Goal: Information Seeking & Learning: Learn about a topic

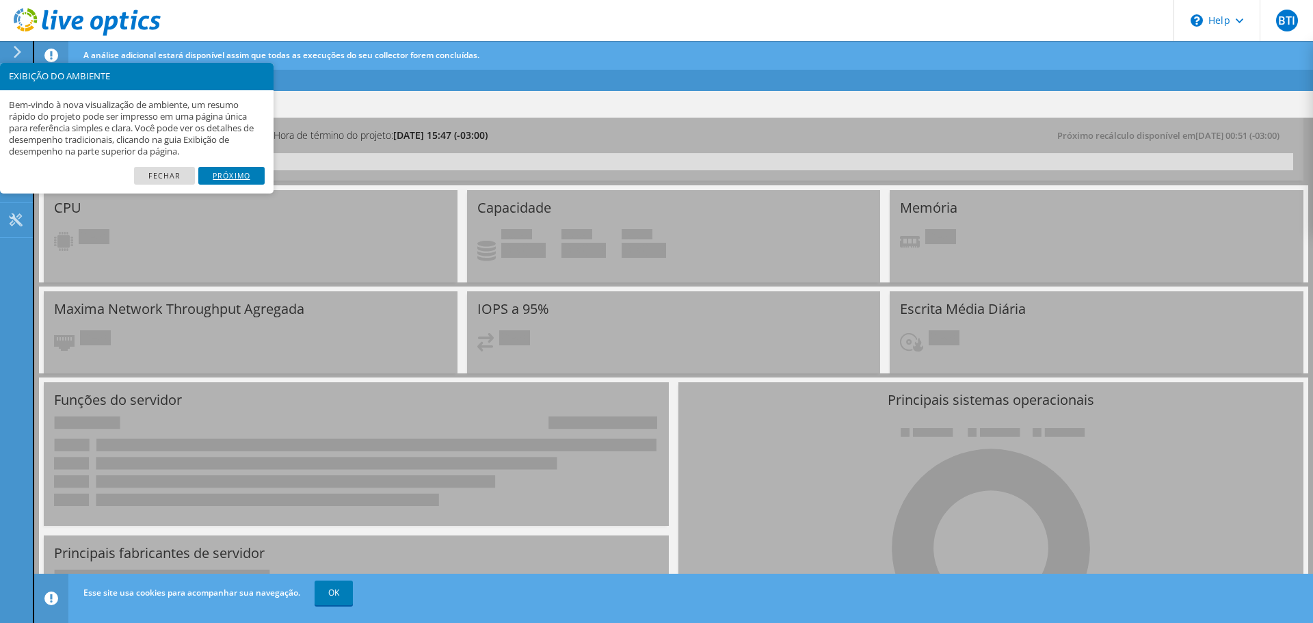
click at [230, 175] on link "Próximo" at bounding box center [231, 176] width 66 height 18
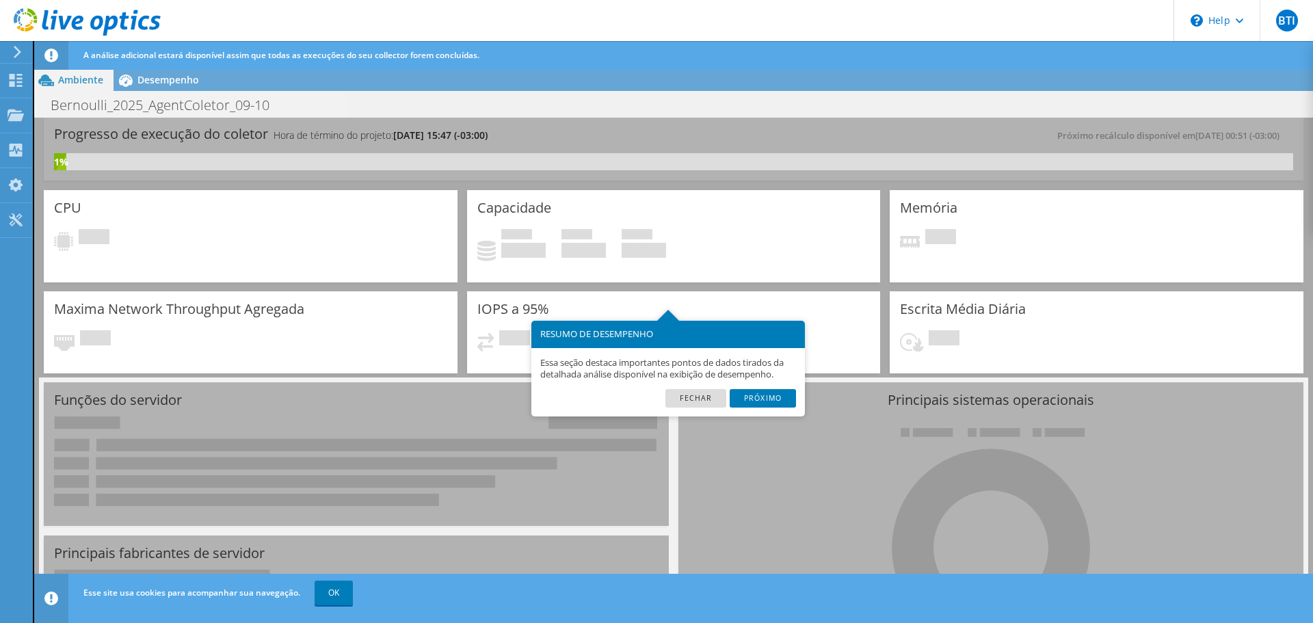
scroll to position [28, 0]
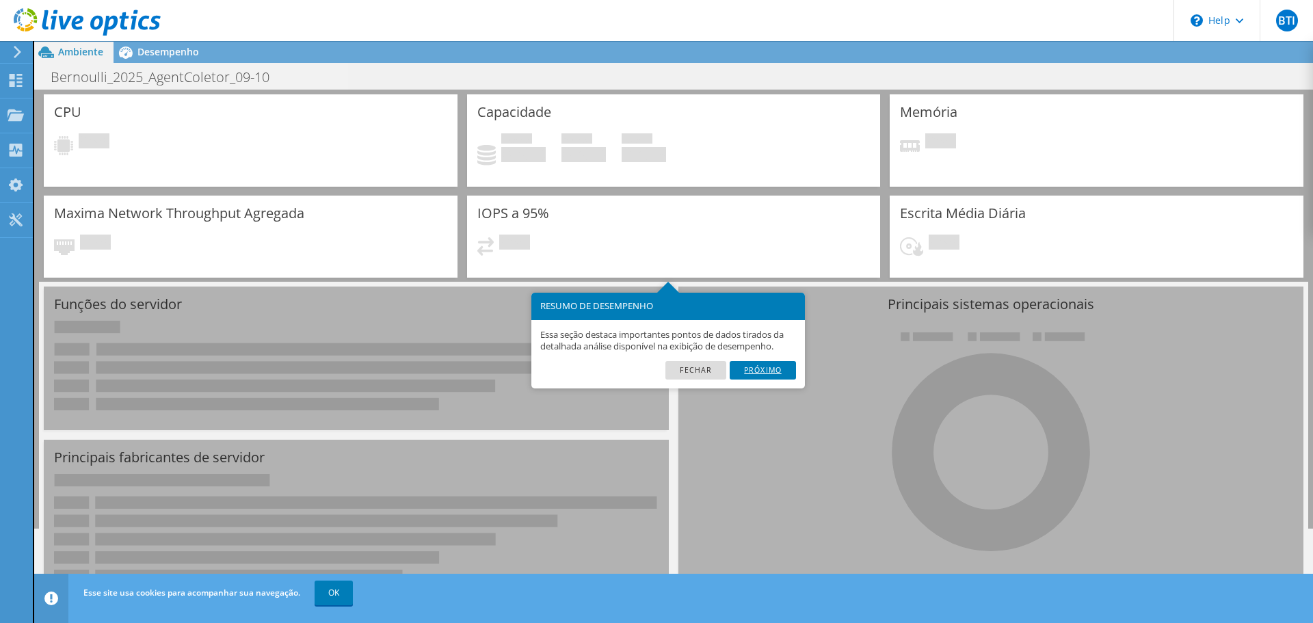
click at [764, 371] on link "Próximo" at bounding box center [763, 370] width 66 height 18
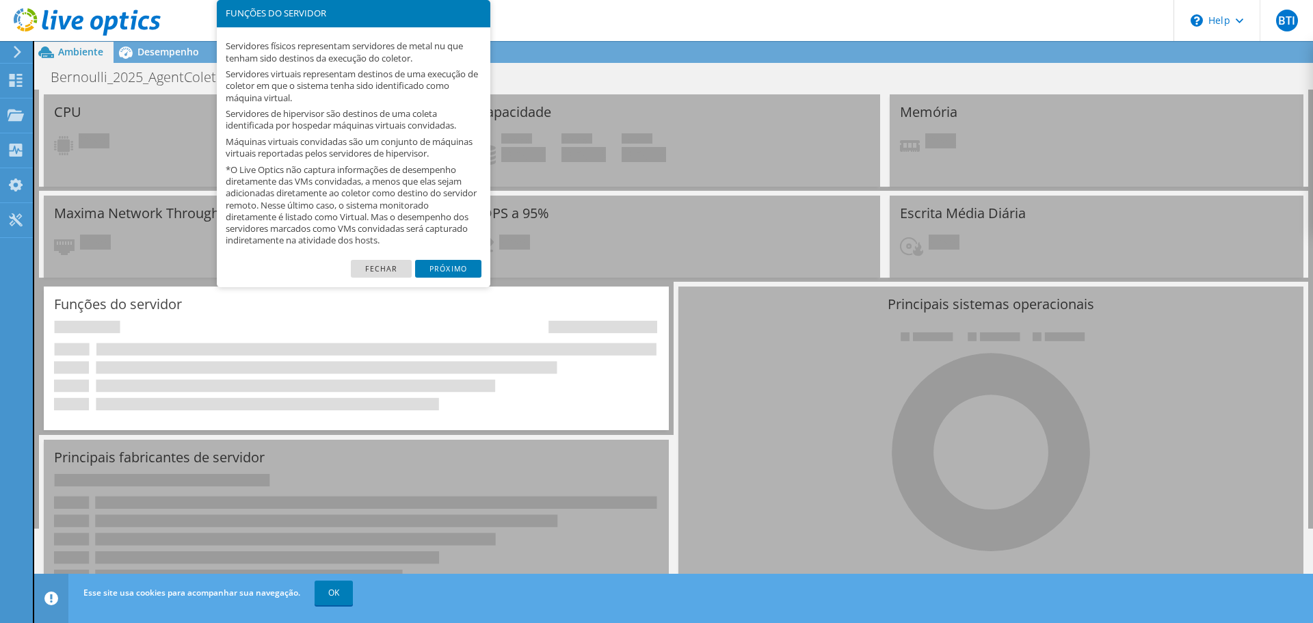
click at [453, 274] on link "Próximo" at bounding box center [448, 269] width 66 height 18
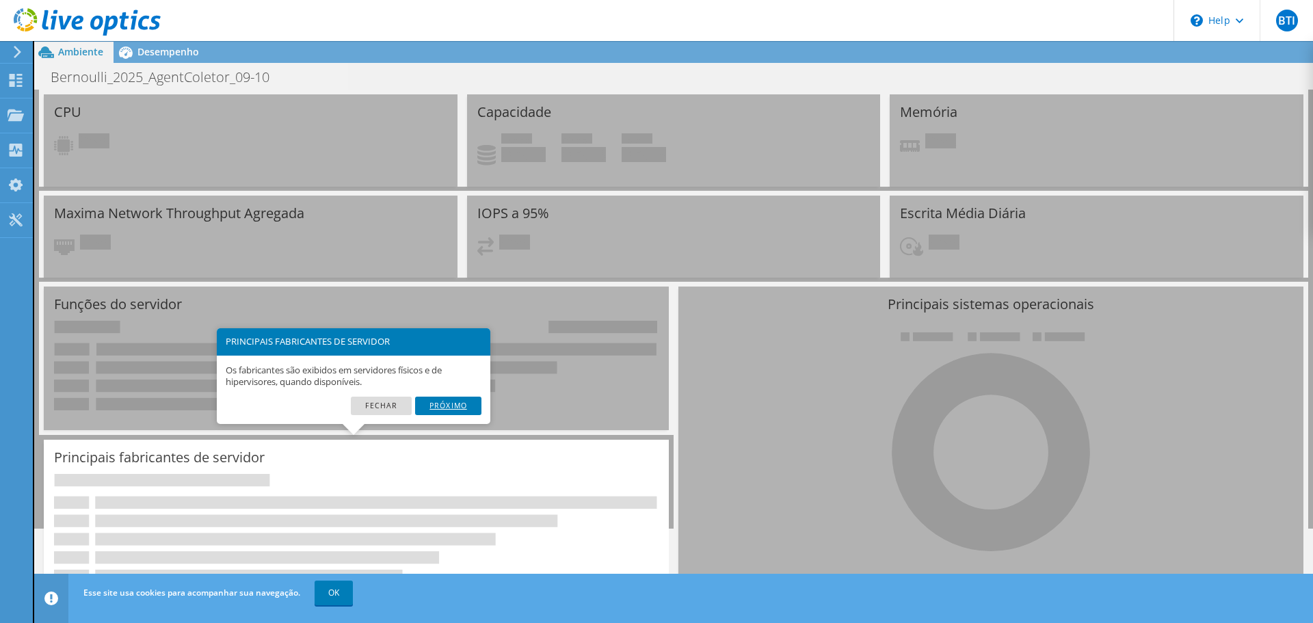
click at [442, 403] on link "Próximo" at bounding box center [448, 406] width 66 height 18
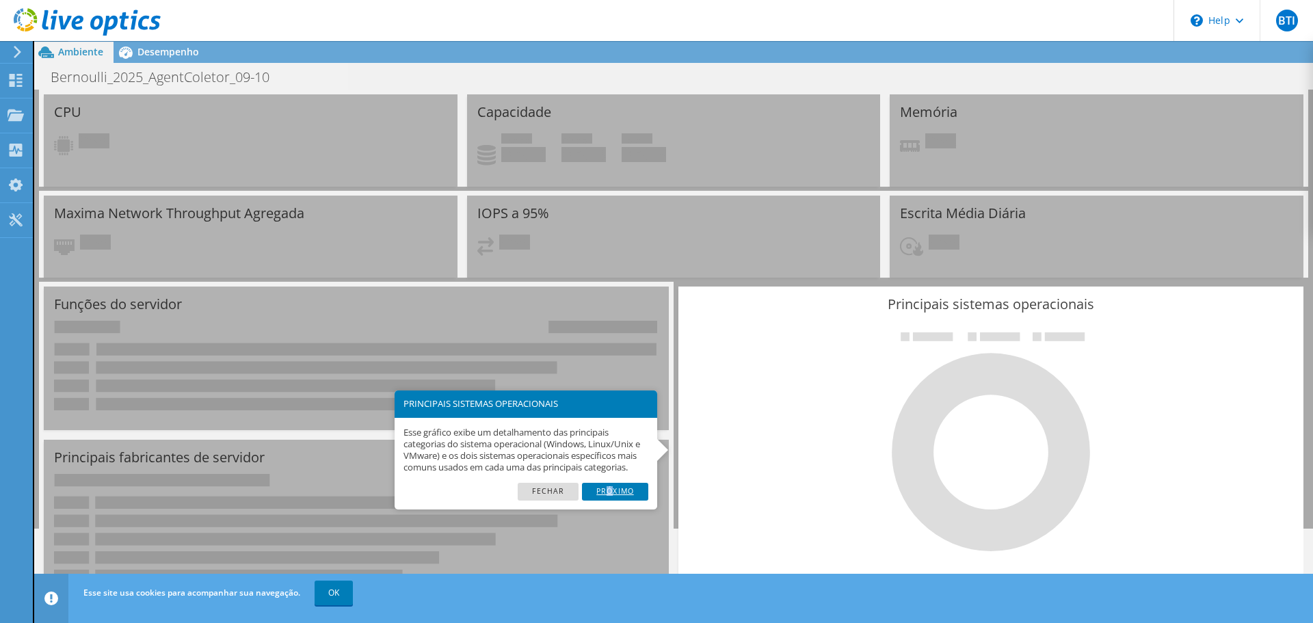
click at [610, 490] on link "Próximo" at bounding box center [615, 492] width 66 height 18
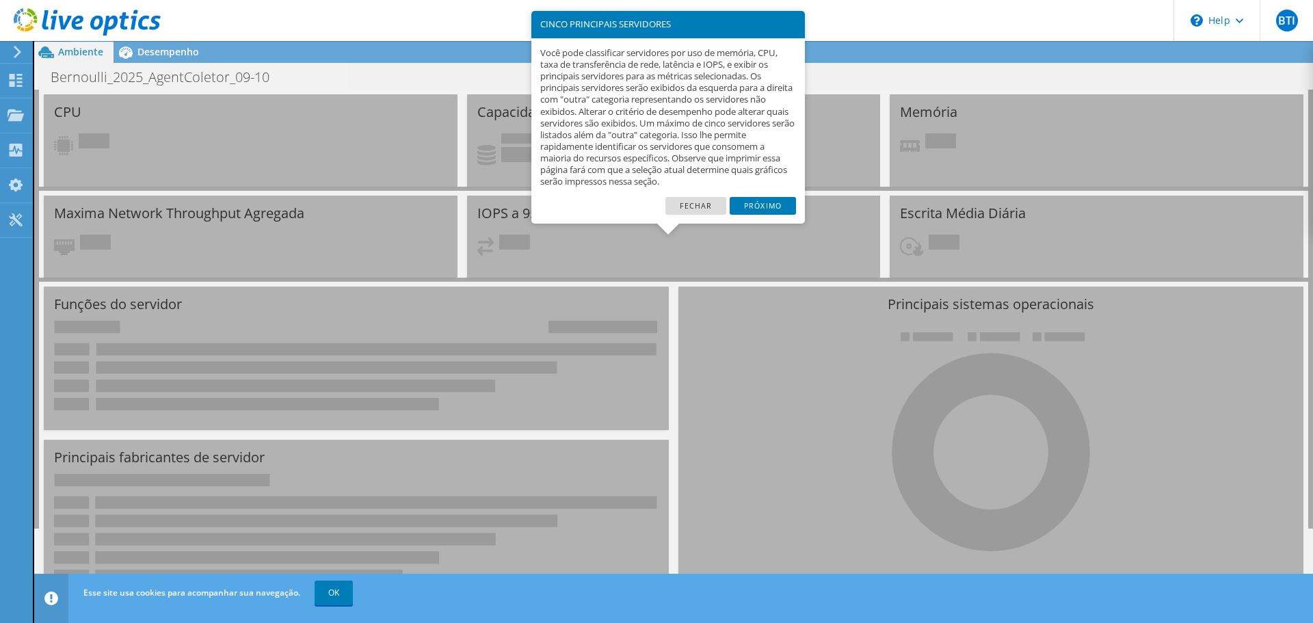
scroll to position [451, 0]
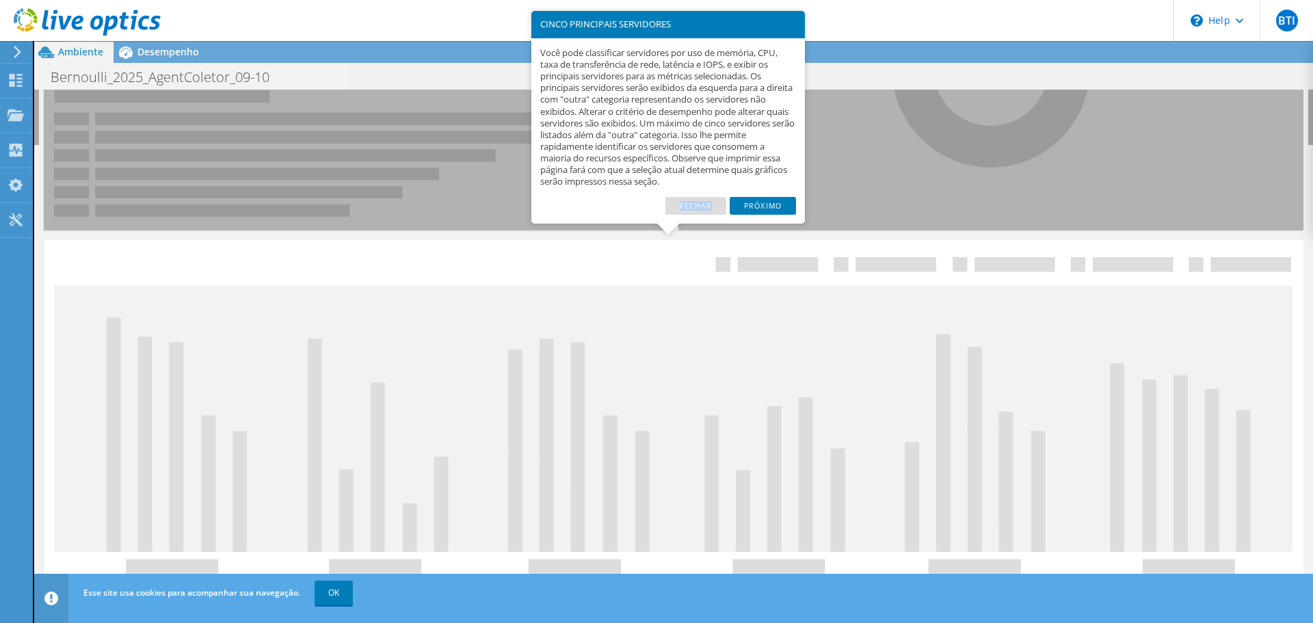
click at [771, 197] on link "Próximo" at bounding box center [763, 206] width 66 height 18
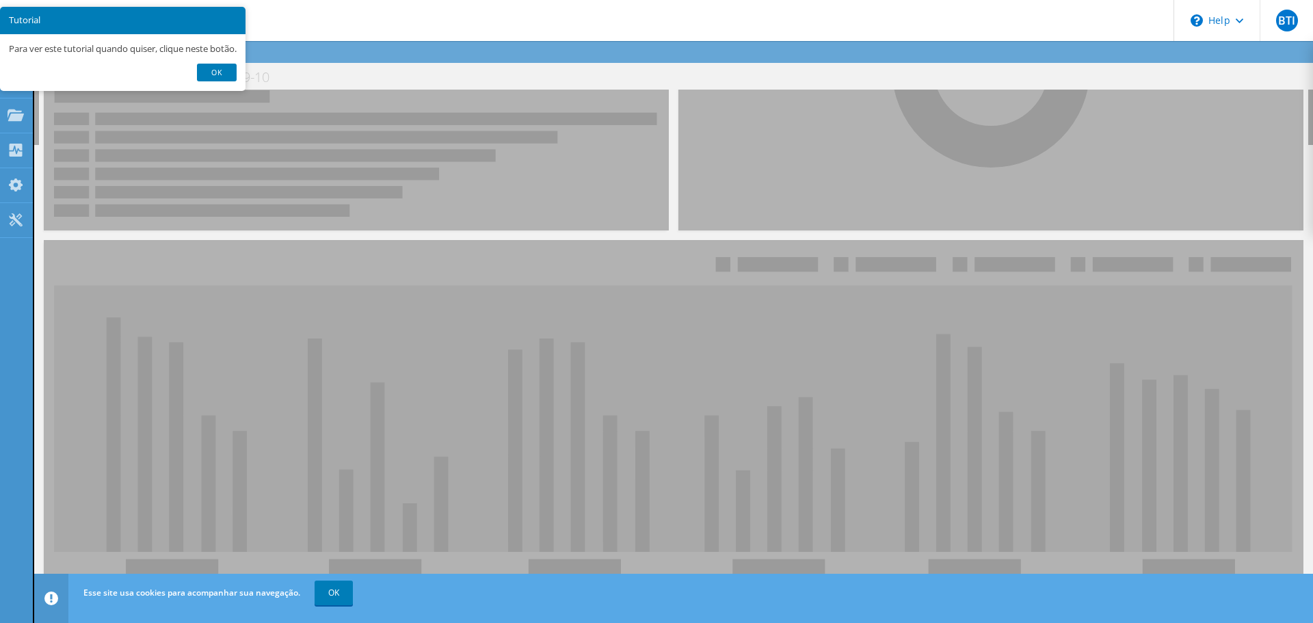
click at [226, 71] on link "Ok" at bounding box center [217, 73] width 40 height 18
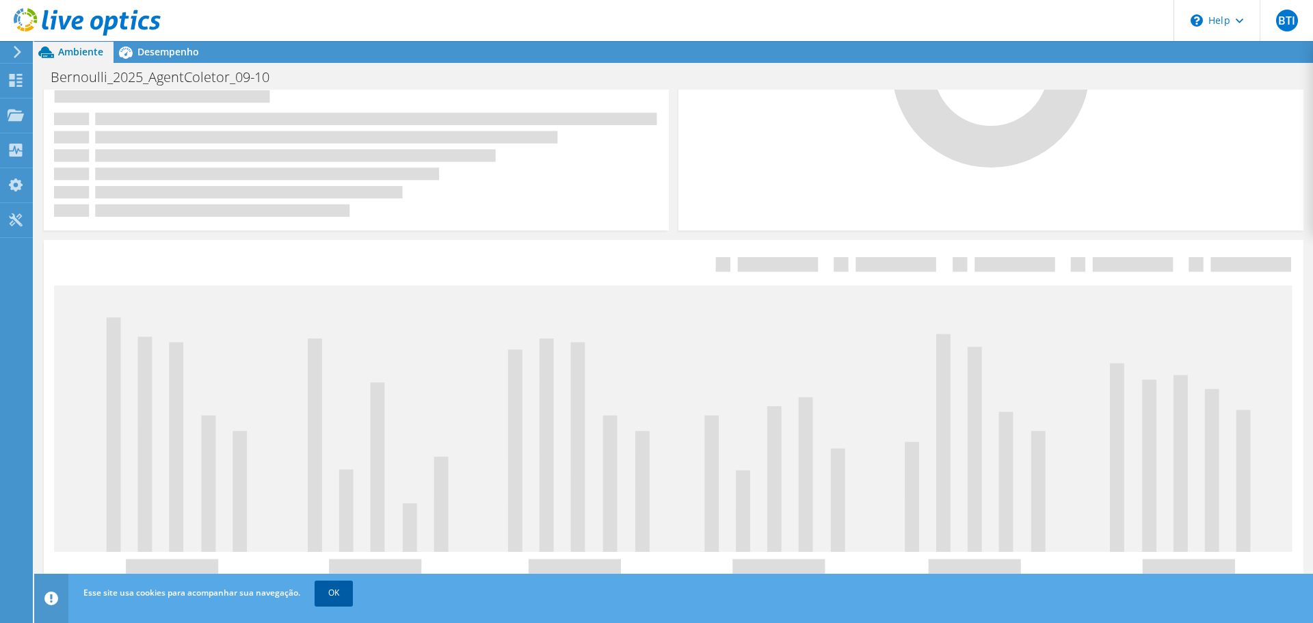
click at [322, 587] on link "OK" at bounding box center [334, 593] width 38 height 25
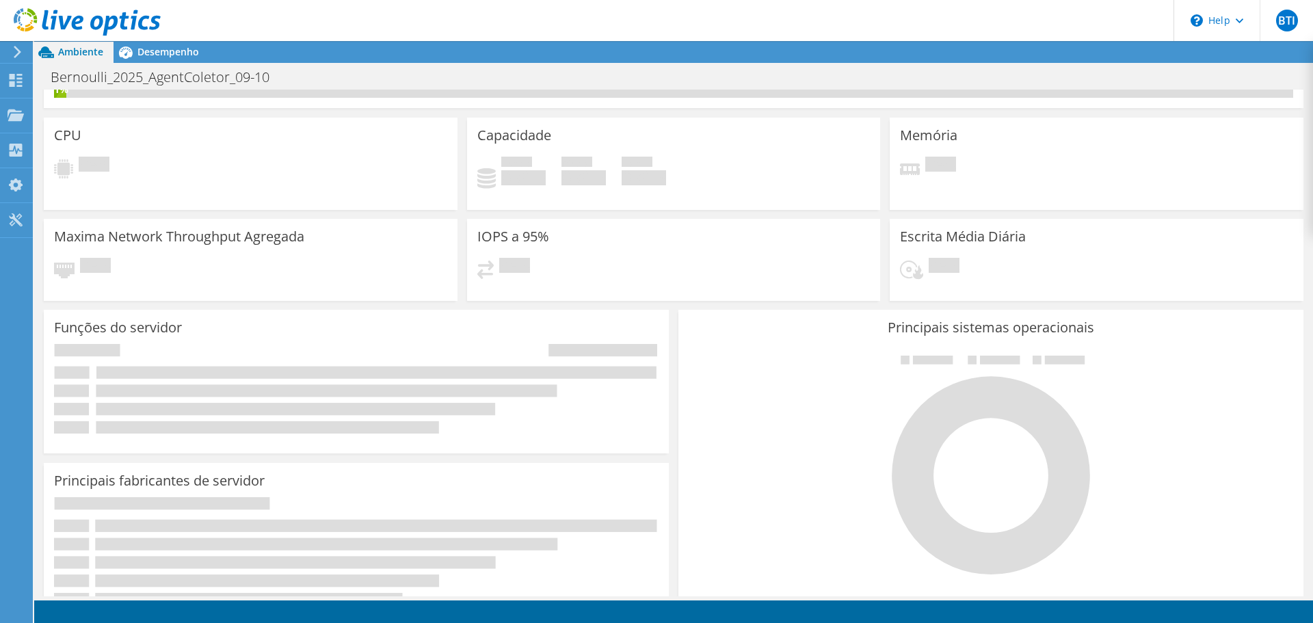
scroll to position [0, 0]
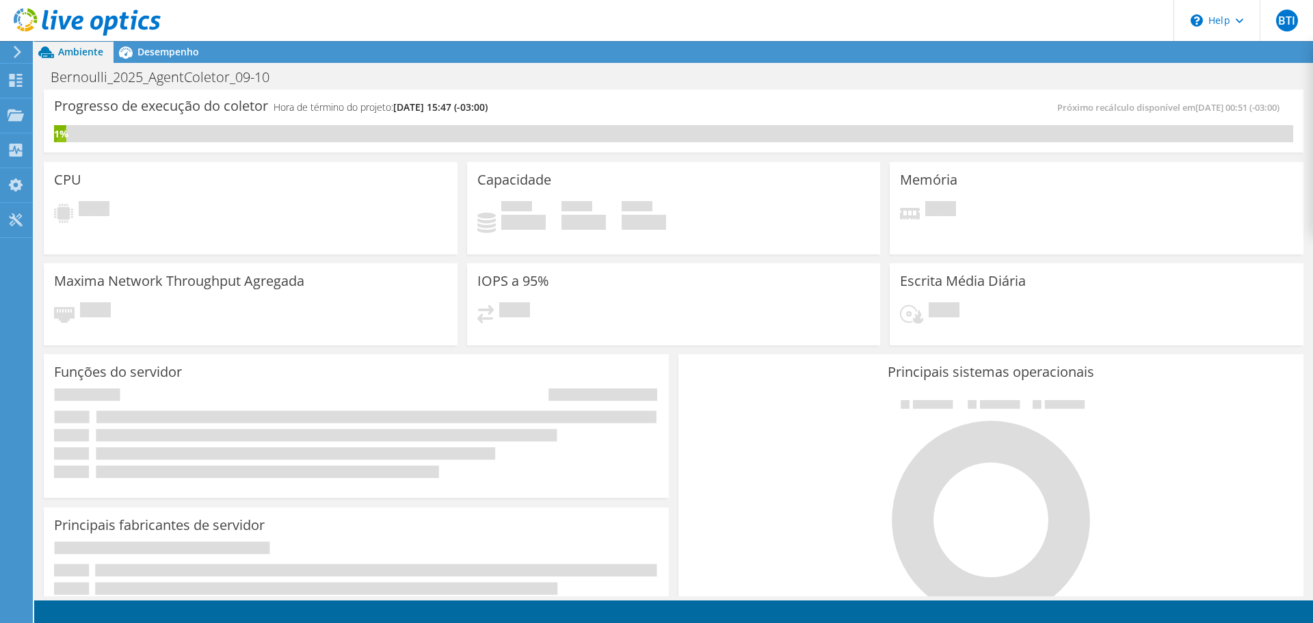
click at [319, 109] on h4 "Hora de término do projeto: [DATE] 15:47 (-03:00)" at bounding box center [381, 107] width 214 height 15
click at [1108, 107] on span "Próximo recálculo disponível em [DATE] 00:51 (-03:00)" at bounding box center [1171, 107] width 229 height 12
drag, startPoint x: 176, startPoint y: 77, endPoint x: 163, endPoint y: 67, distance: 16.7
click at [175, 75] on h1 "Bernoulli_2025_AgentColetor_09-10" at bounding box center [167, 77] width 246 height 15
click at [160, 49] on span "Desempenho" at bounding box center [168, 51] width 62 height 13
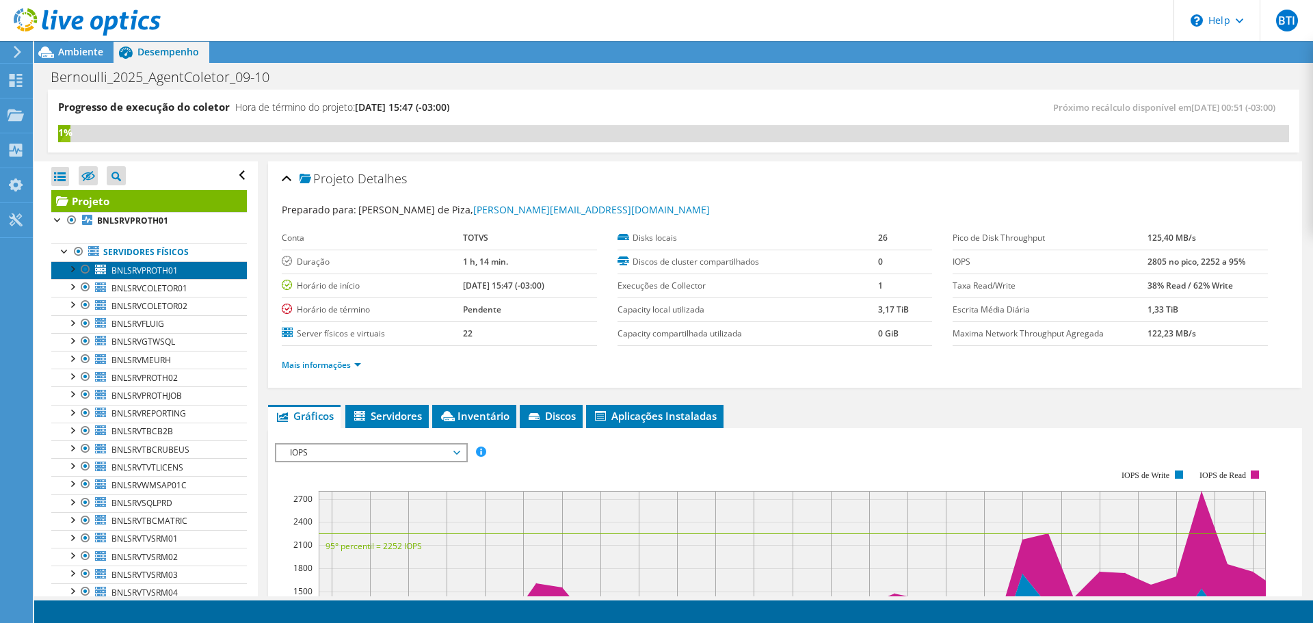
click at [185, 270] on link "BNLSRVPROTH01" at bounding box center [149, 270] width 196 height 18
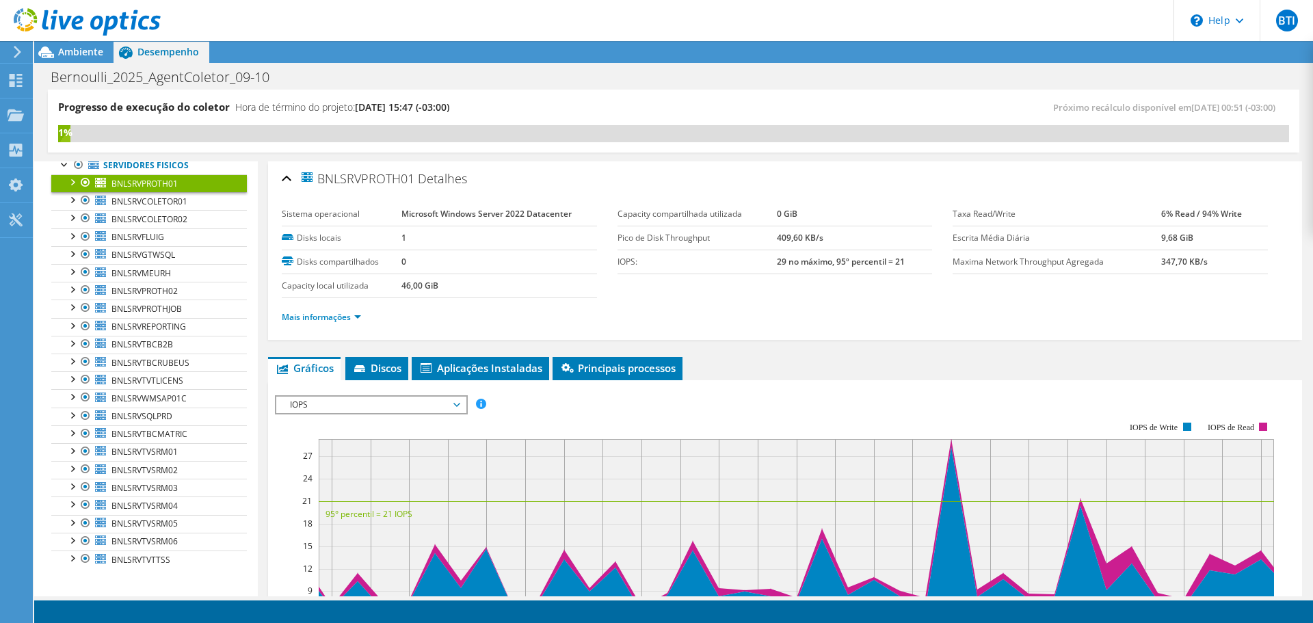
scroll to position [89, 0]
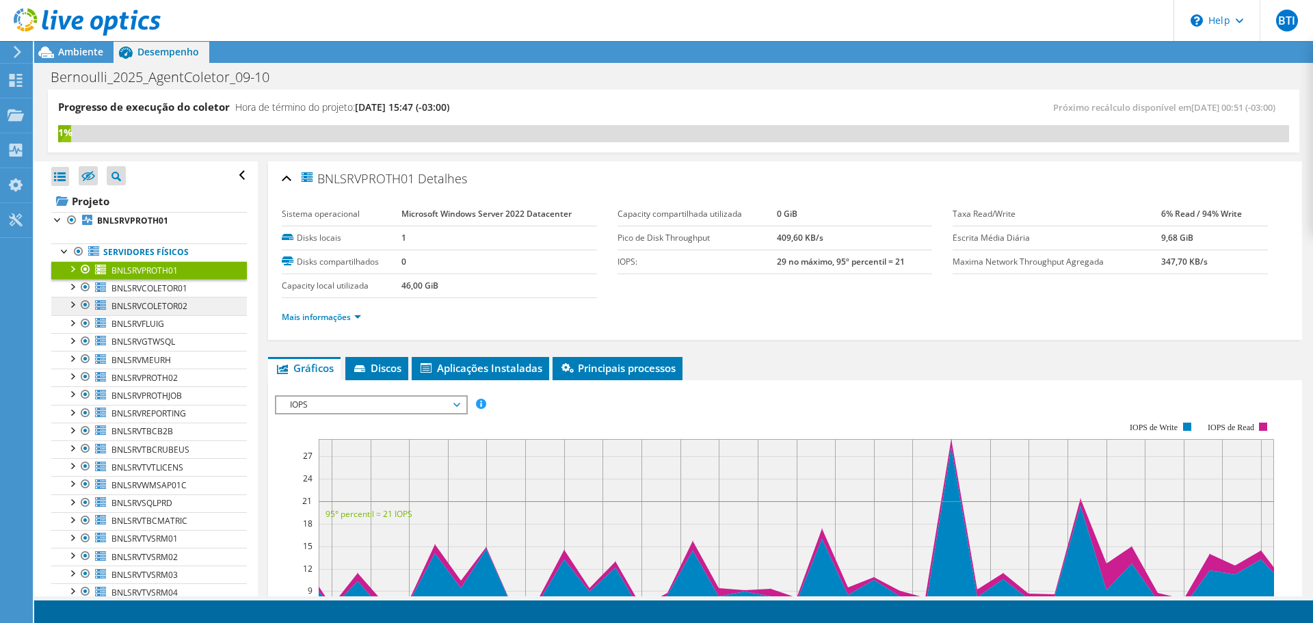
scroll to position [68, 0]
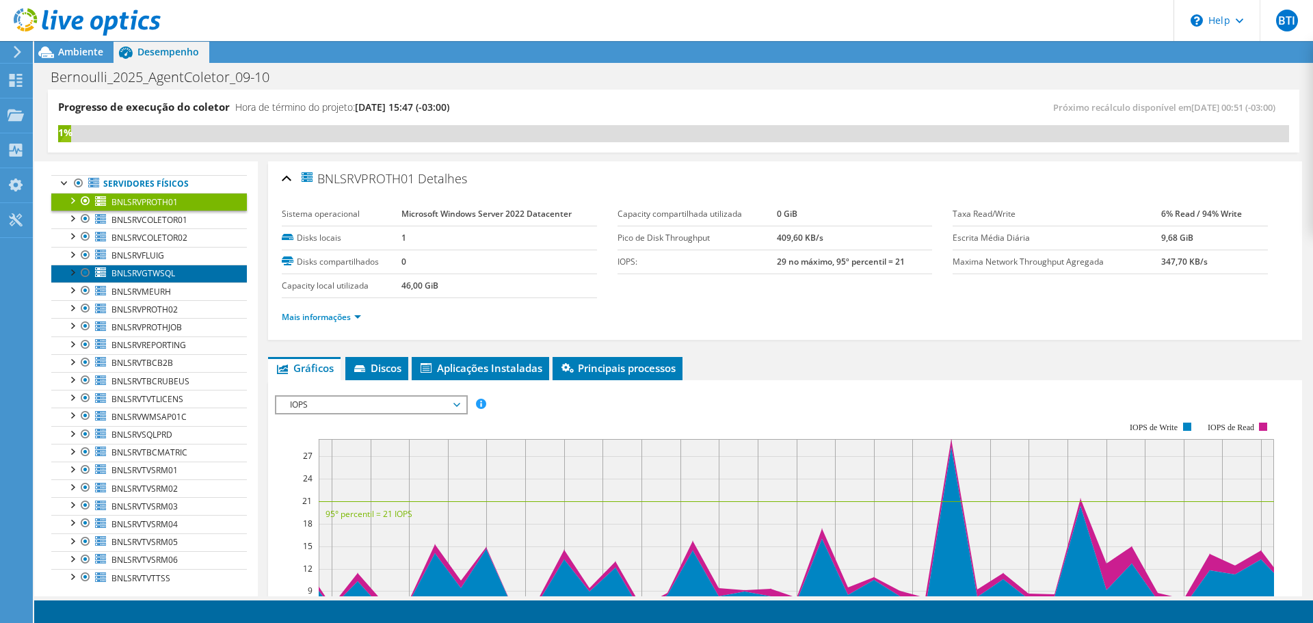
click at [180, 276] on link "BNLSRVGTWSQL" at bounding box center [149, 274] width 196 height 18
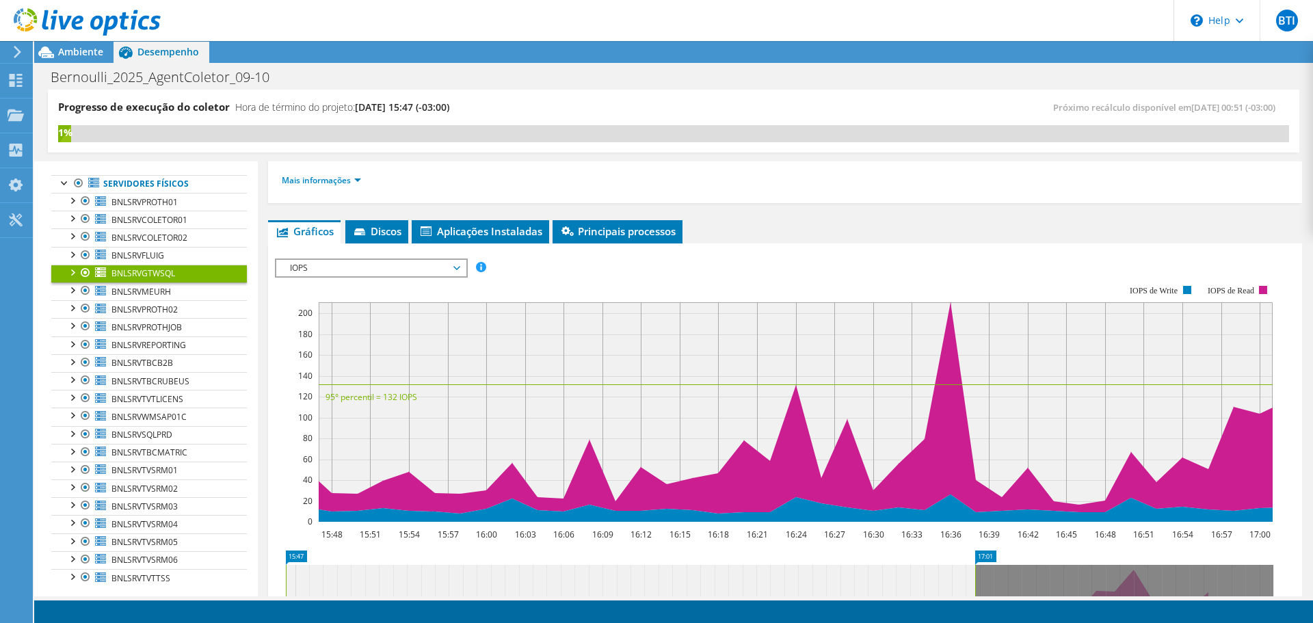
scroll to position [0, 0]
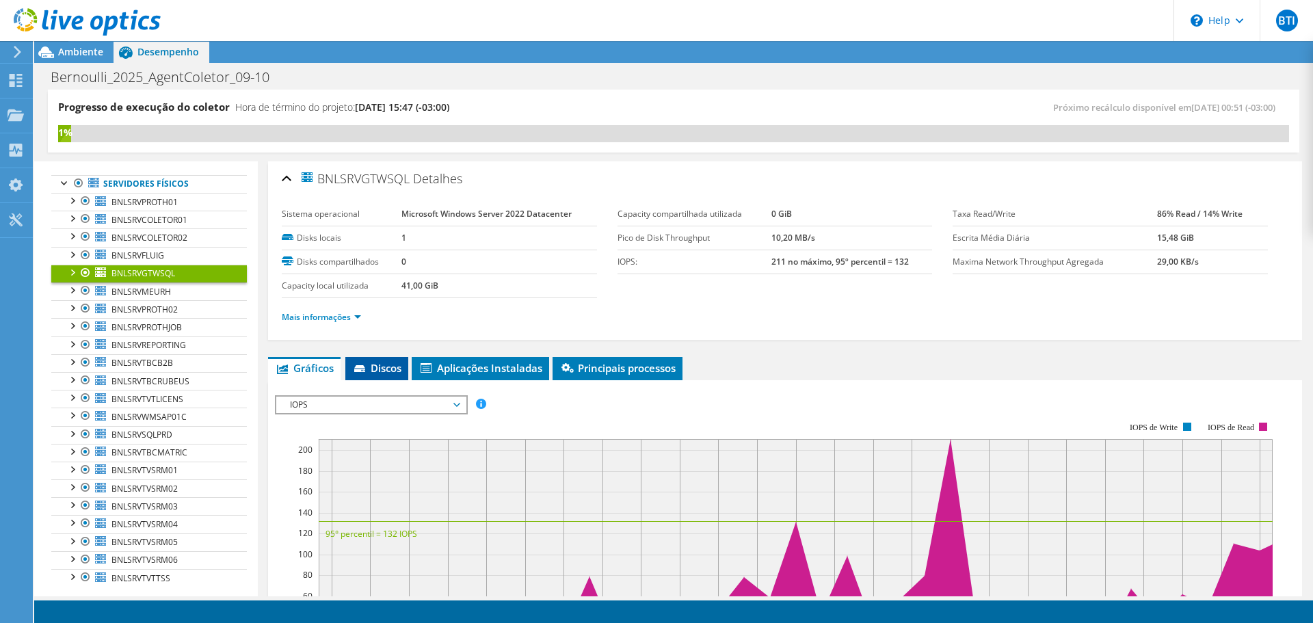
click at [373, 366] on span "Discos" at bounding box center [376, 368] width 49 height 14
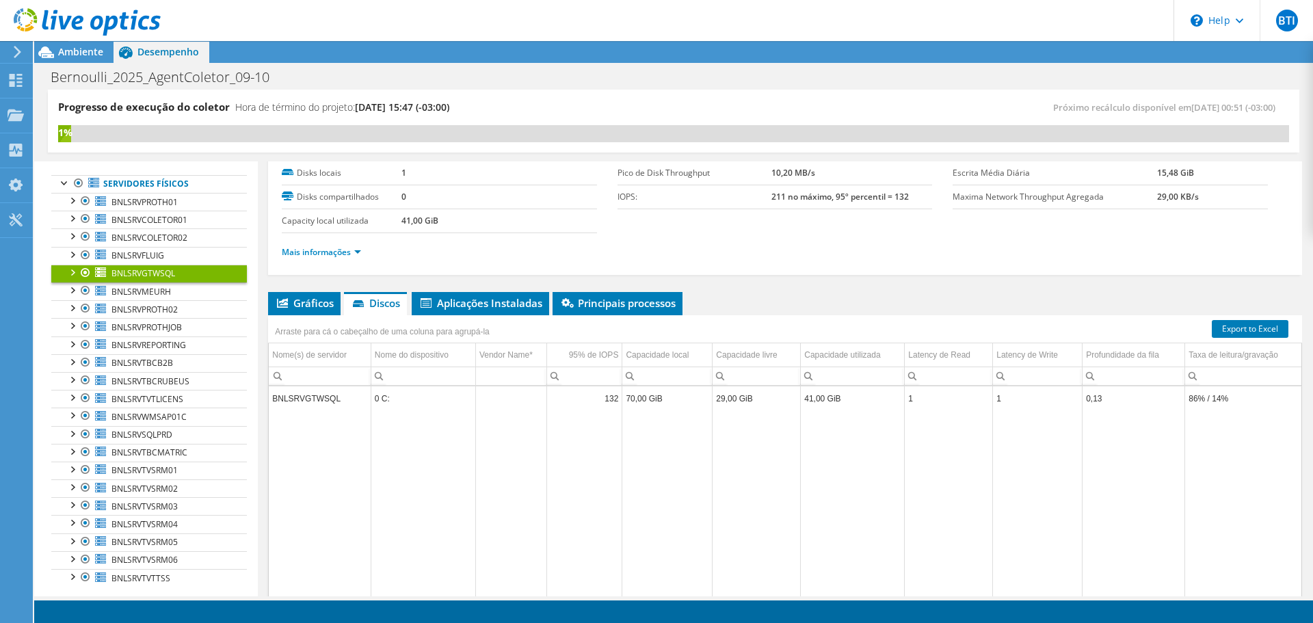
scroll to position [126, 0]
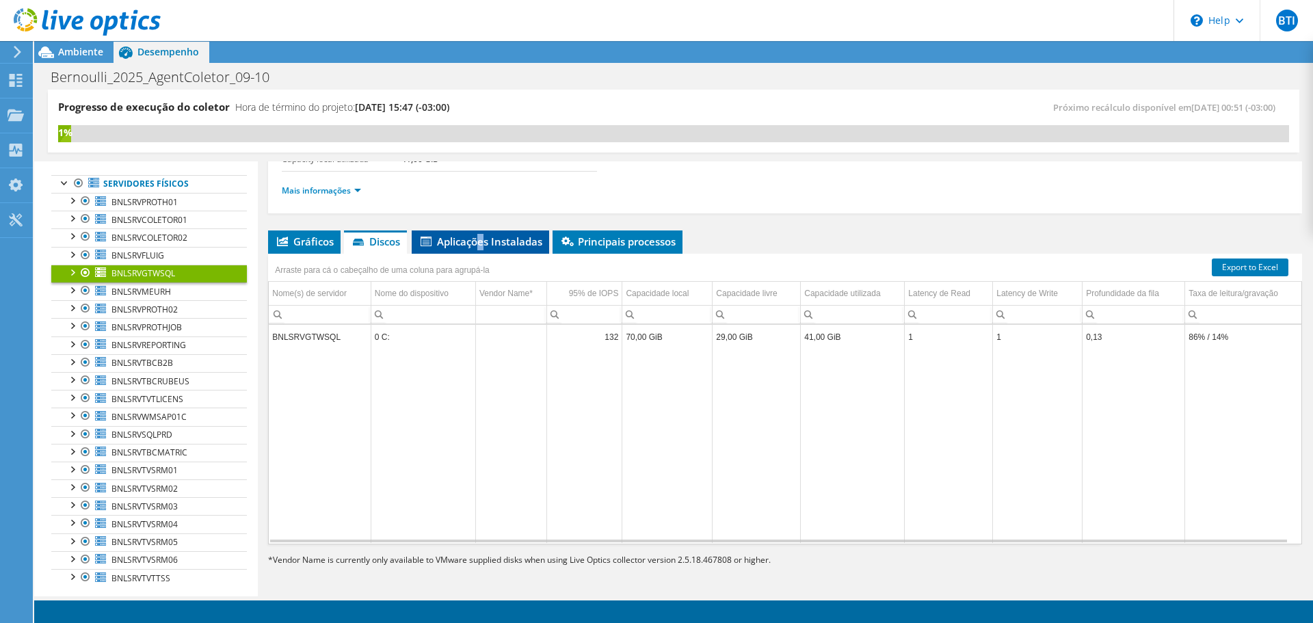
click at [483, 244] on span "Aplicações Instaladas" at bounding box center [480, 242] width 124 height 14
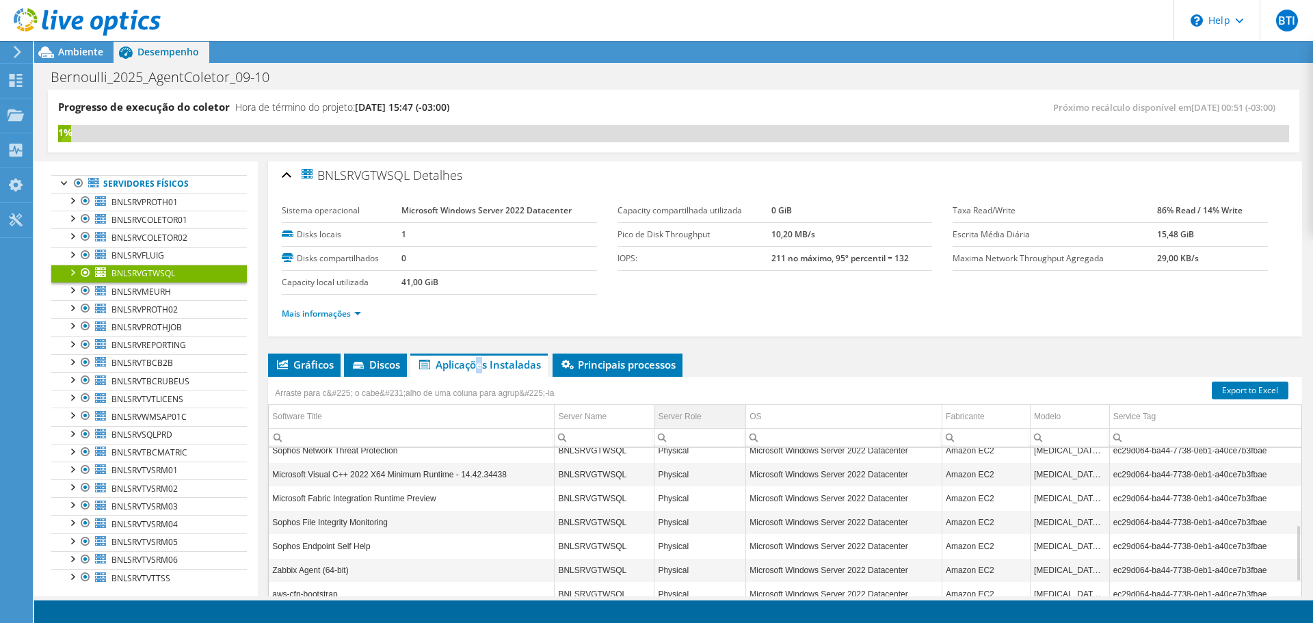
scroll to position [0, 0]
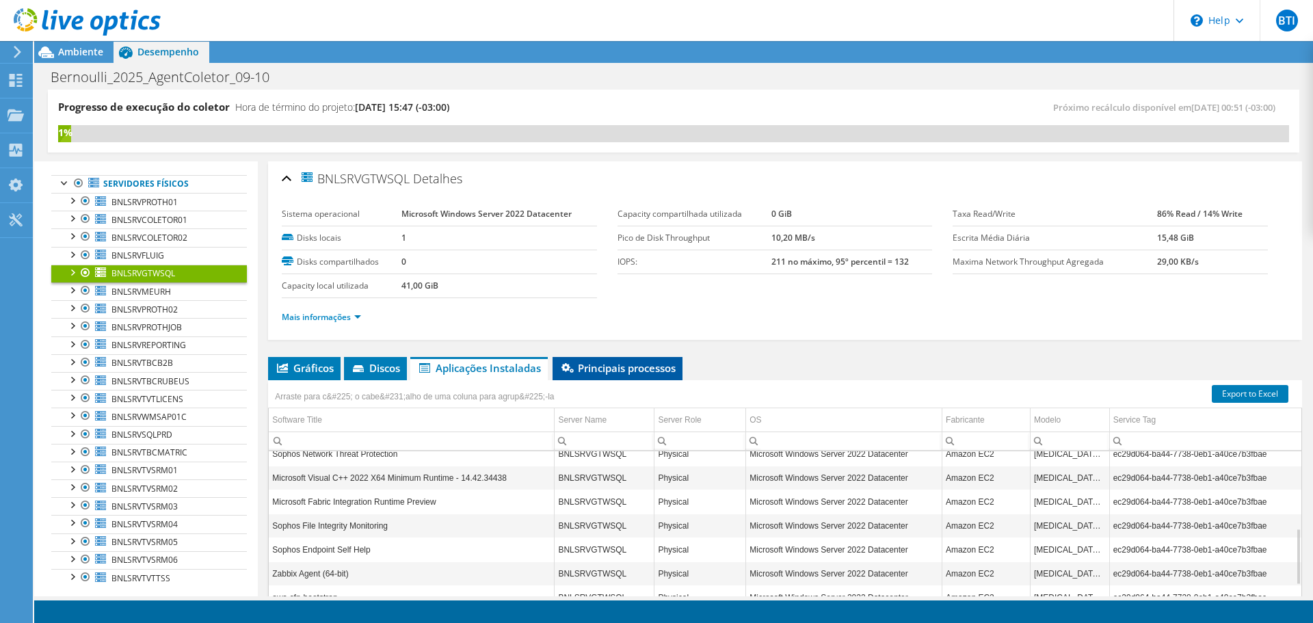
click at [646, 372] on span "Principais processos" at bounding box center [617, 368] width 116 height 14
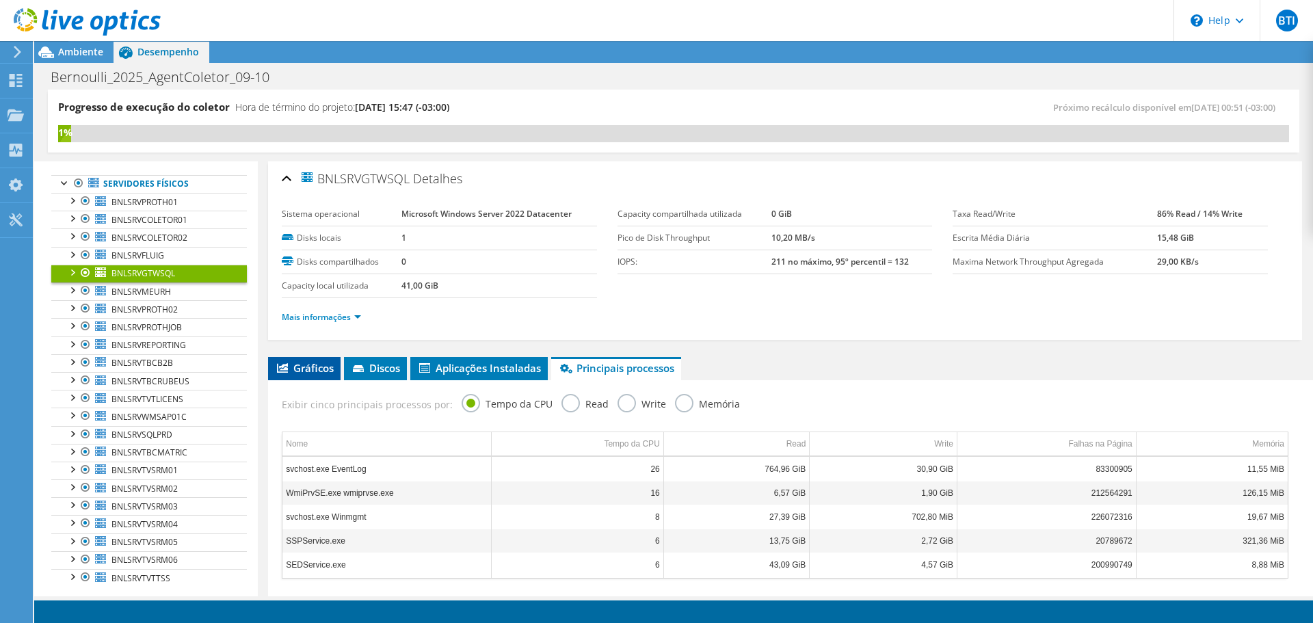
click at [310, 365] on span "Gráficos" at bounding box center [304, 368] width 59 height 14
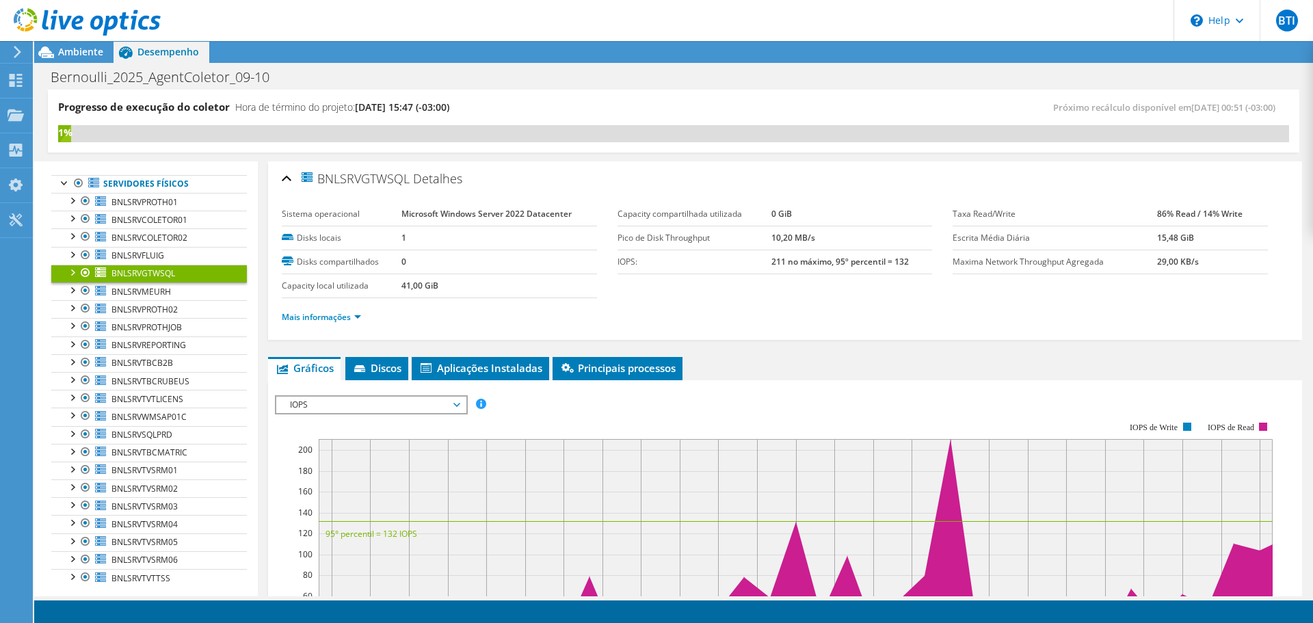
click at [75, 269] on div at bounding box center [72, 272] width 14 height 14
click at [101, 308] on icon at bounding box center [106, 308] width 10 height 9
click at [83, 304] on div at bounding box center [79, 307] width 14 height 14
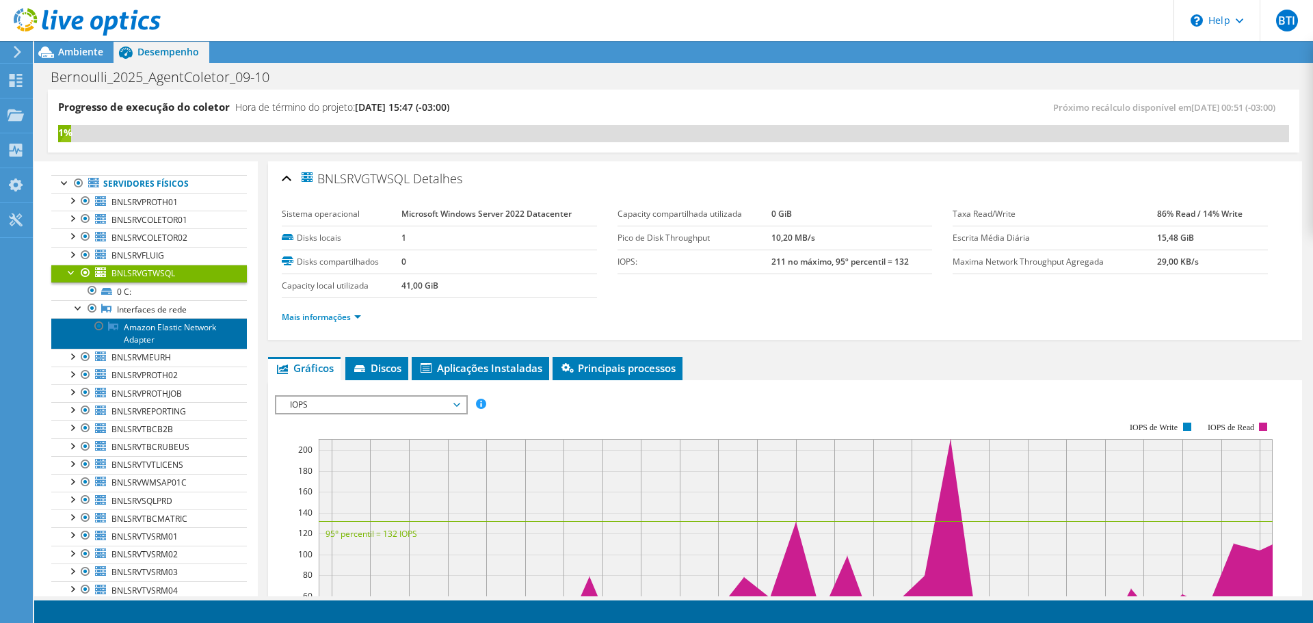
click at [168, 334] on link "Amazon Elastic Network Adapter" at bounding box center [149, 333] width 196 height 30
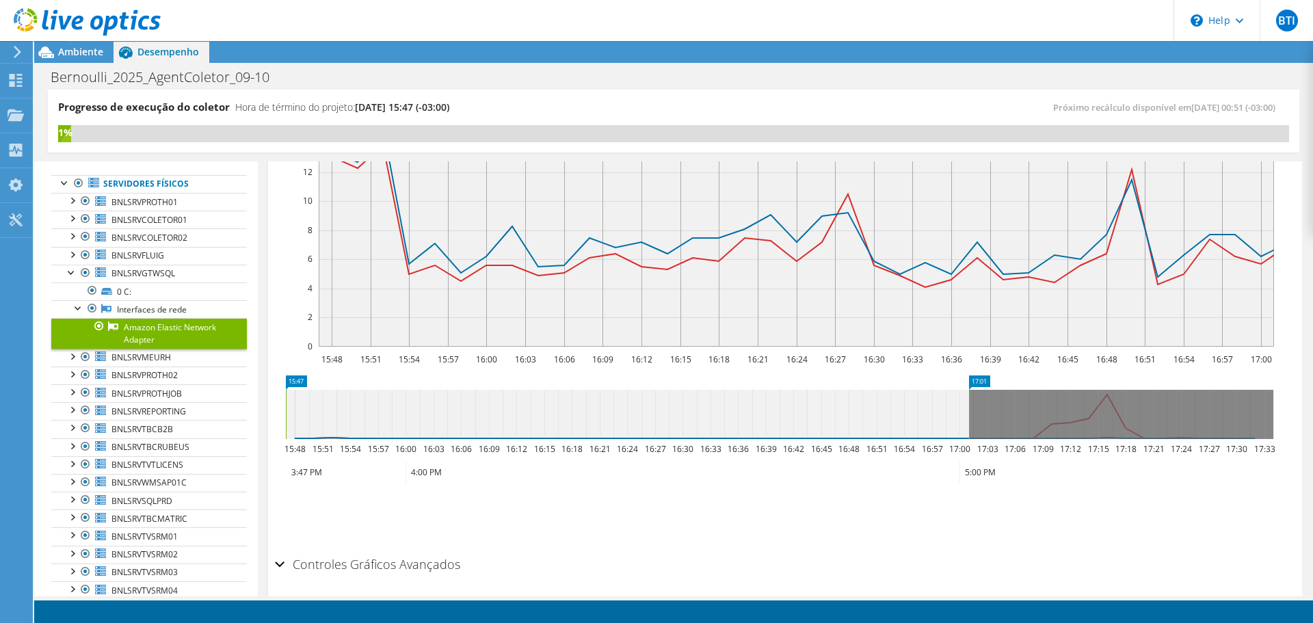
scroll to position [322, 0]
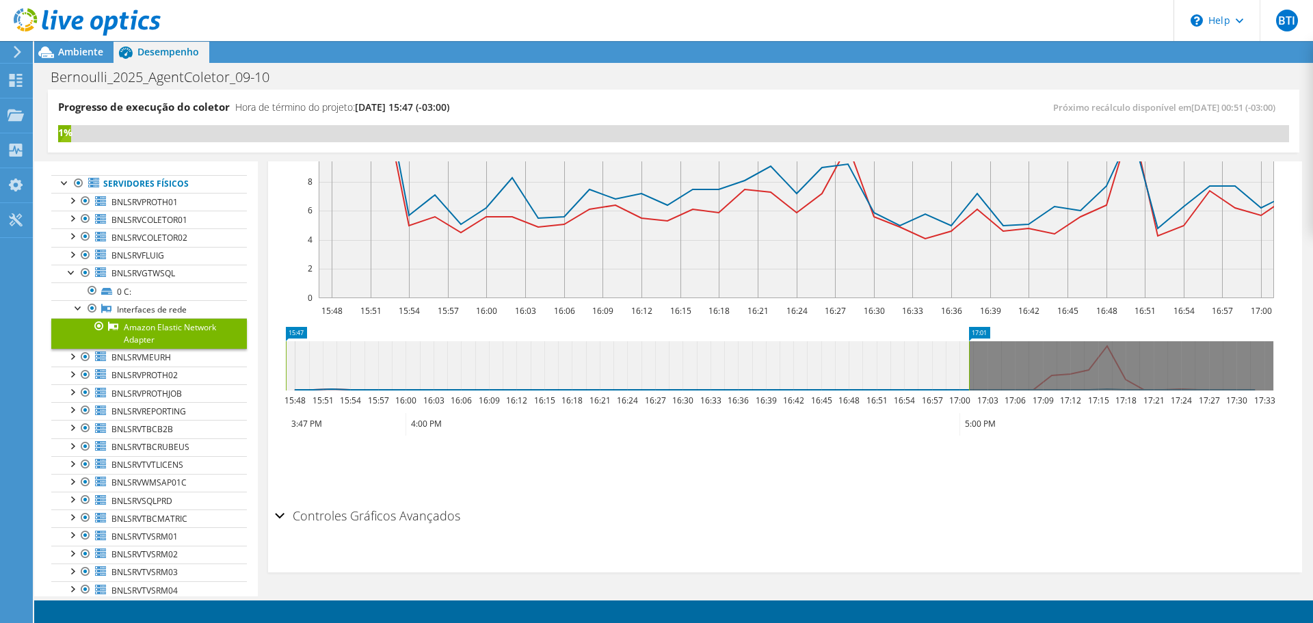
click at [429, 514] on h2 "Controles Gráficos Avançados" at bounding box center [367, 515] width 185 height 27
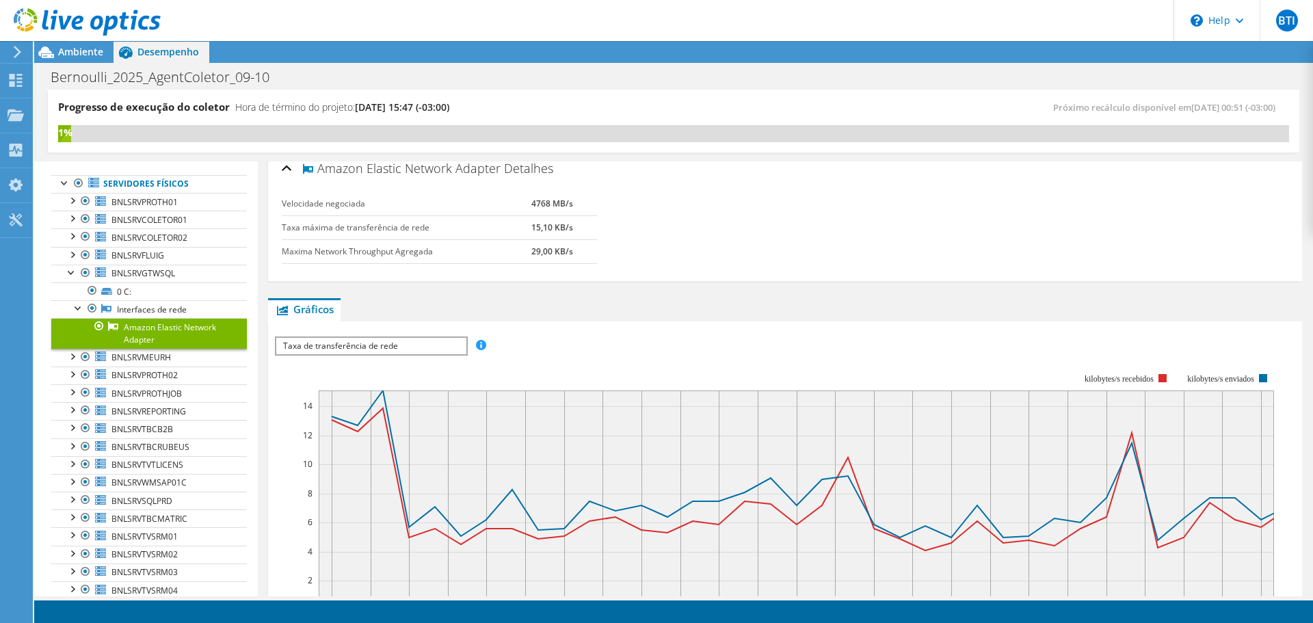
scroll to position [0, 0]
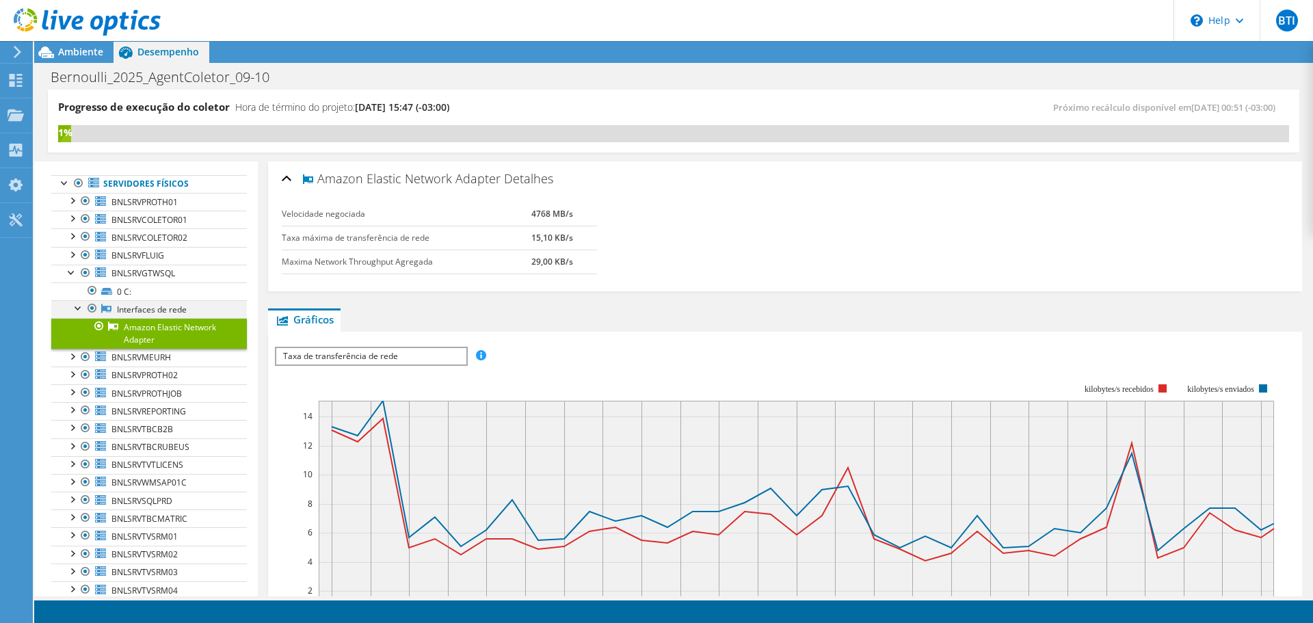
click at [78, 306] on div at bounding box center [79, 307] width 14 height 14
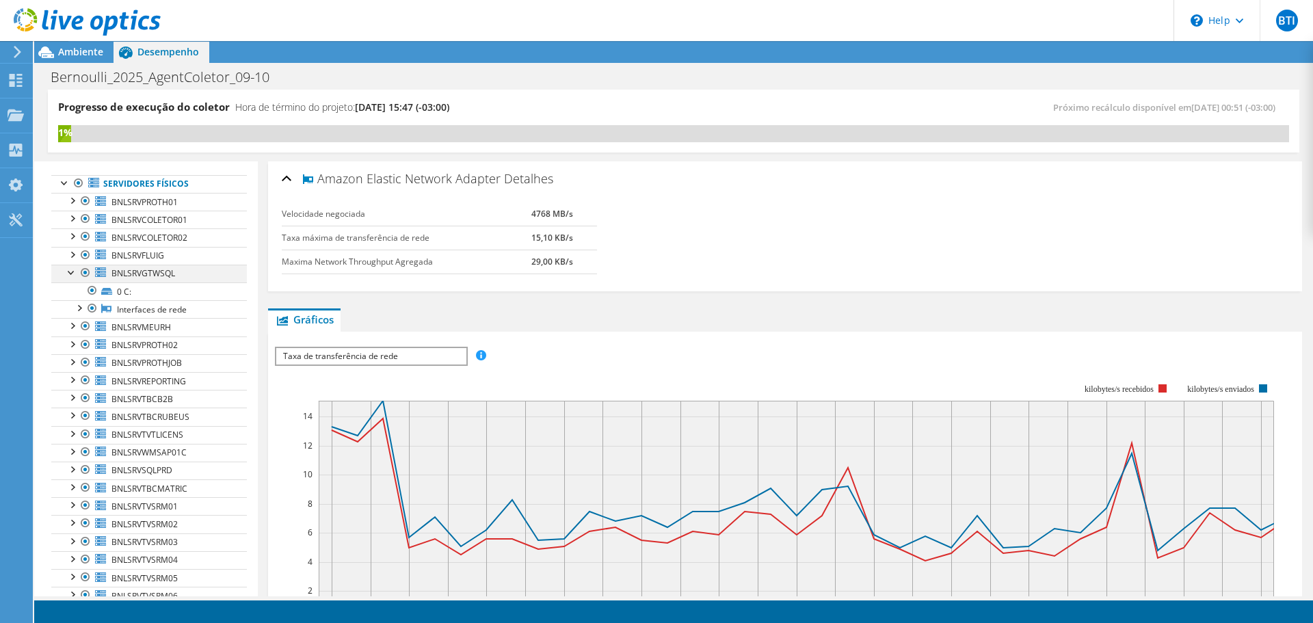
click at [73, 273] on div at bounding box center [72, 272] width 14 height 14
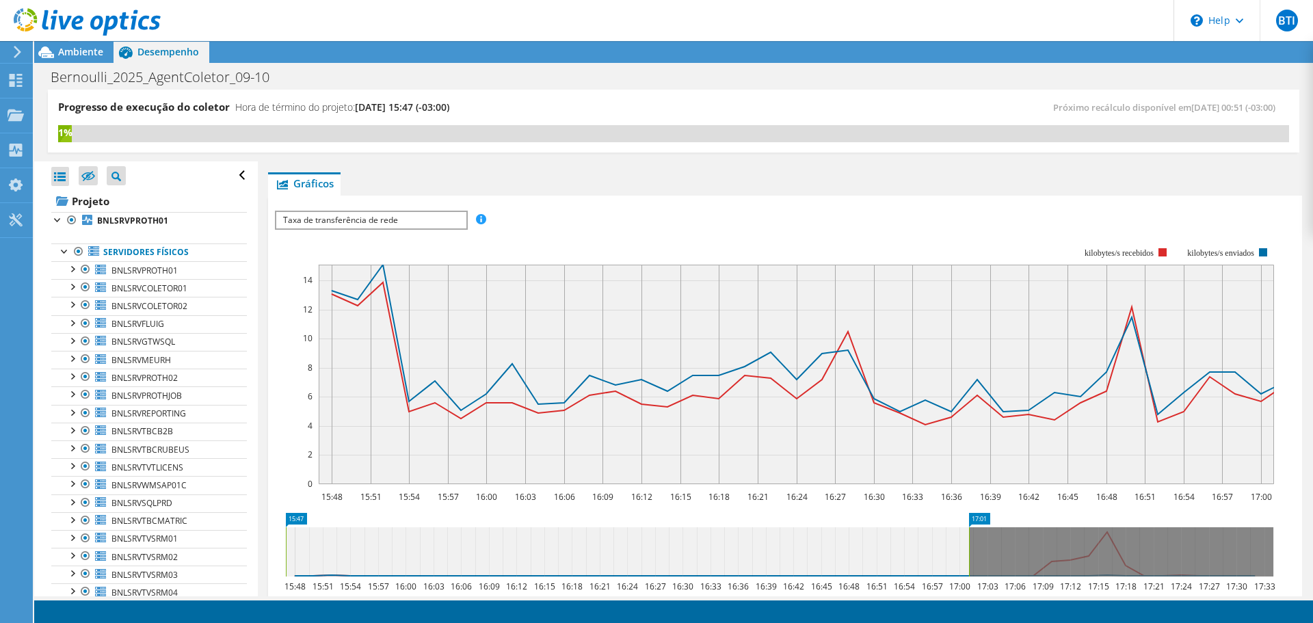
scroll to position [137, 0]
